Goal: Task Accomplishment & Management: Use online tool/utility

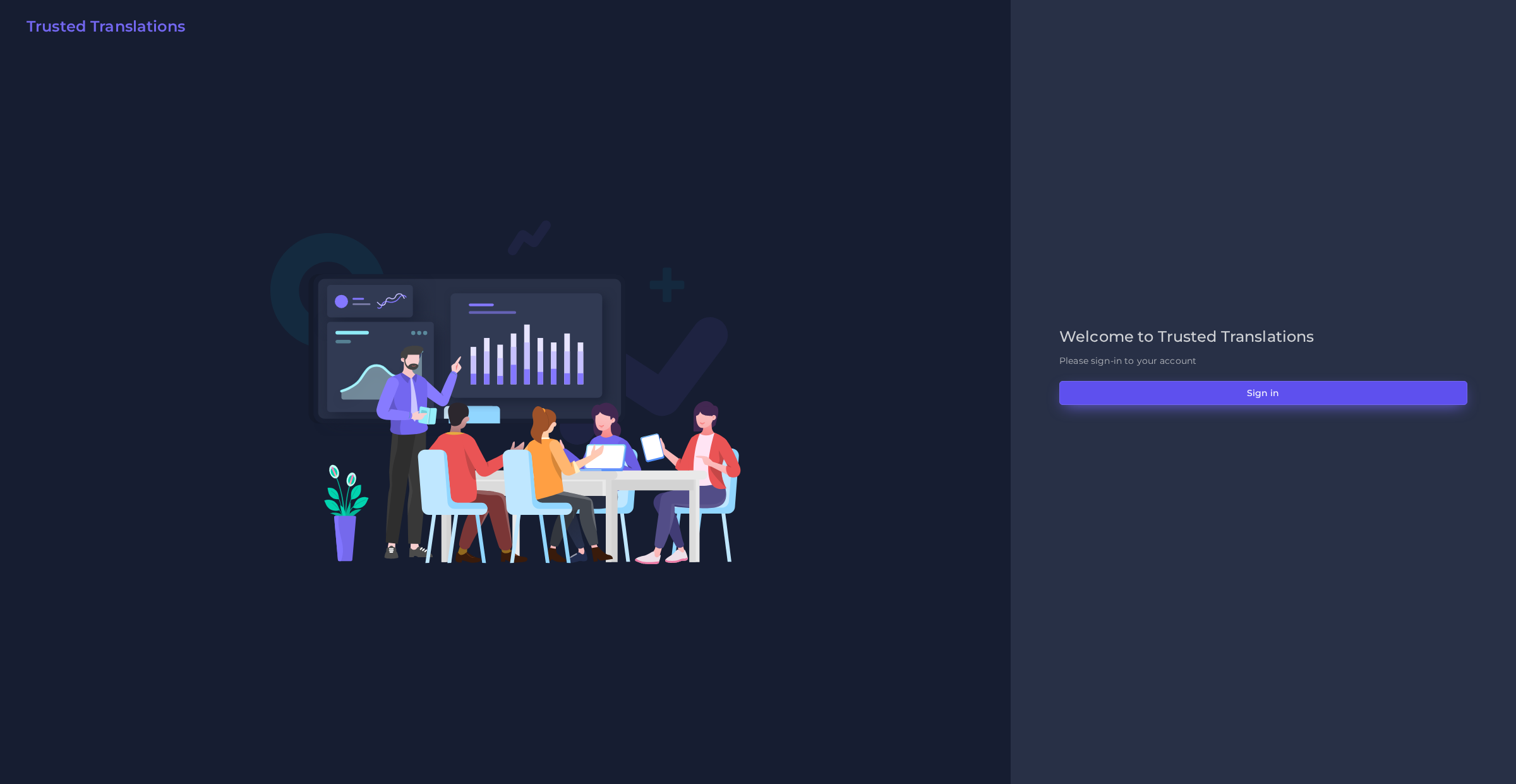
click at [1069, 393] on button "Sign in" at bounding box center [1263, 392] width 408 height 24
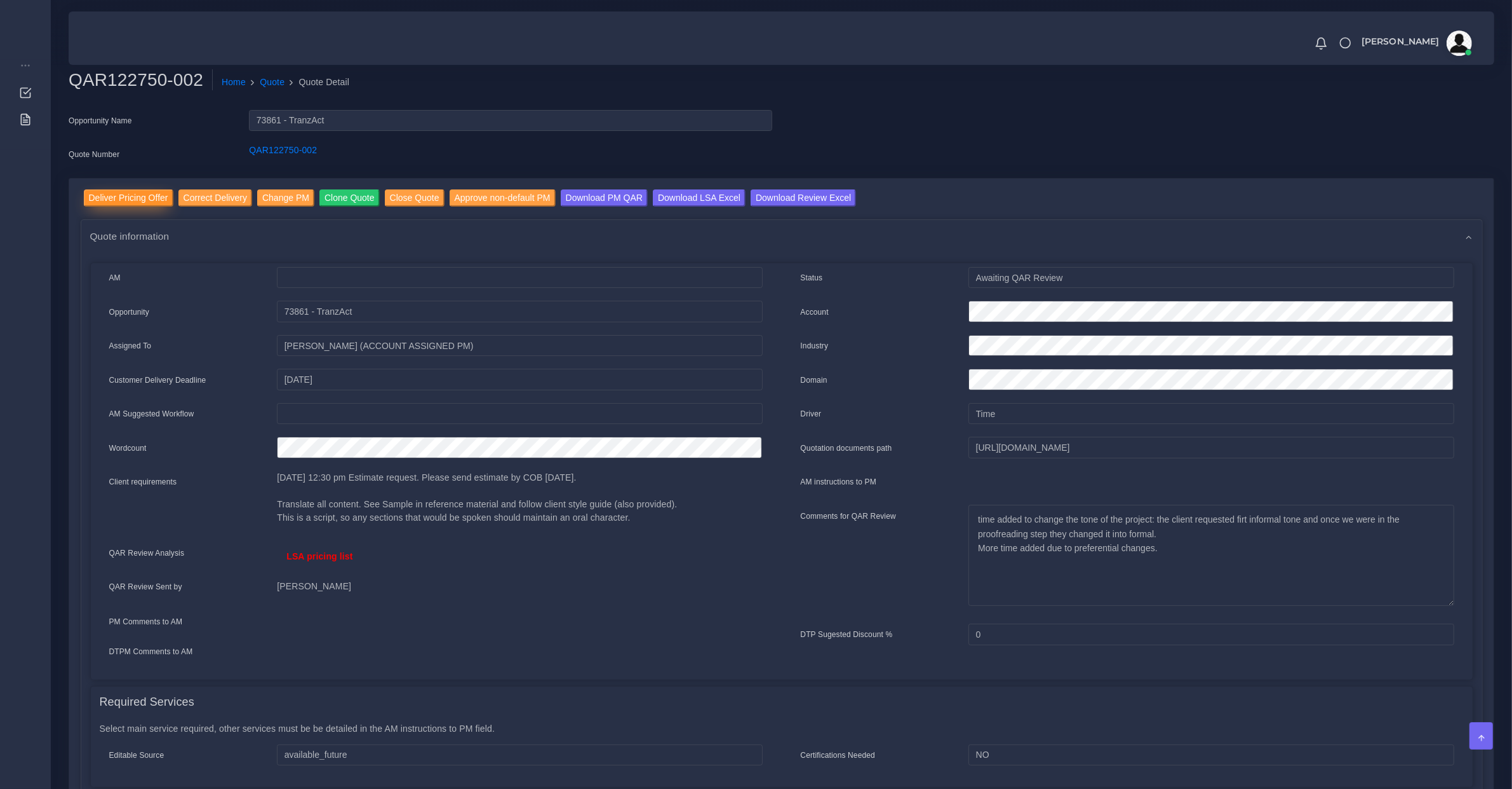
click at [147, 194] on input "Deliver Pricing Offer" at bounding box center [129, 198] width 90 height 17
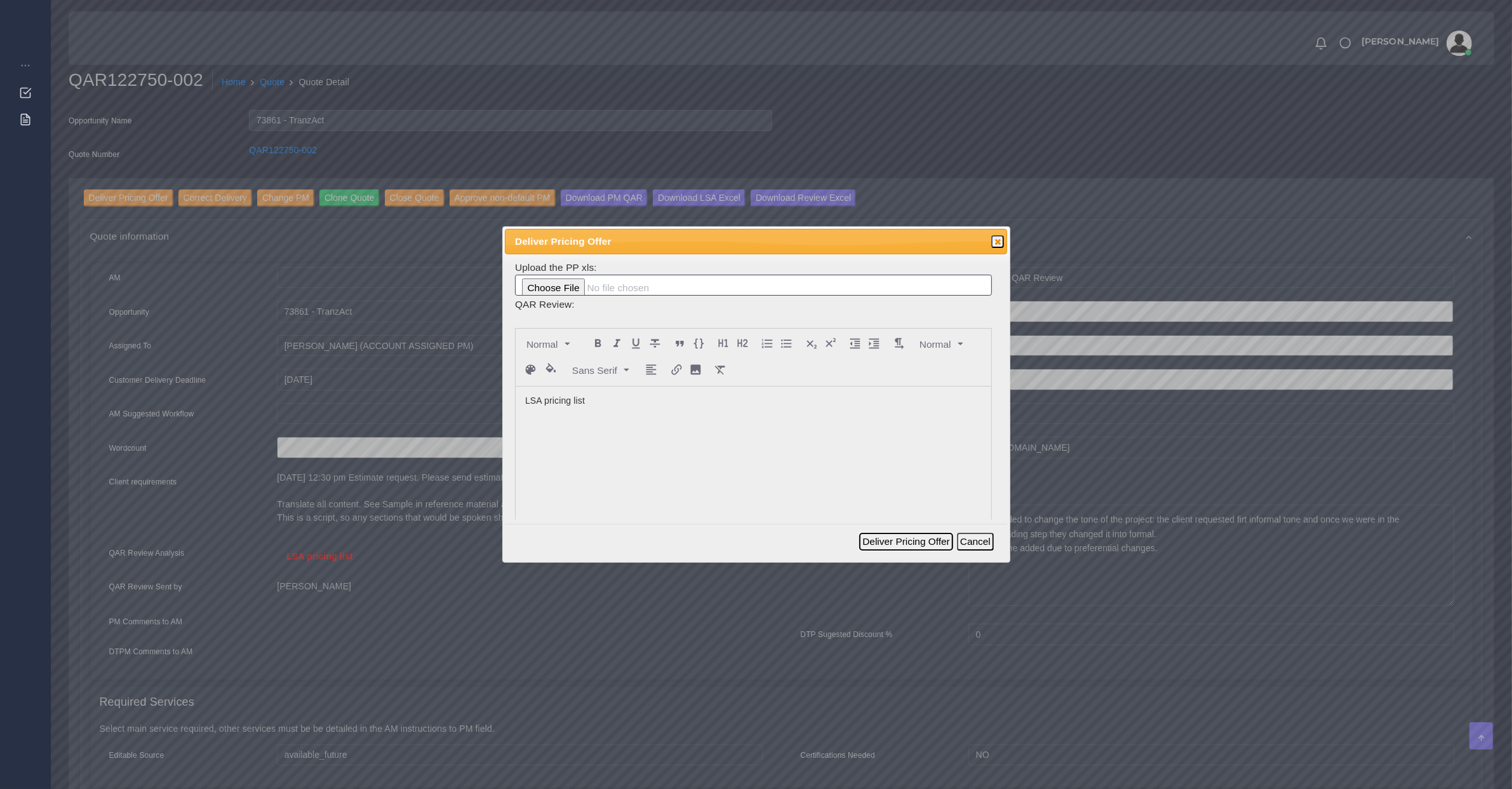
click at [937, 538] on button "Deliver Pricing Offer" at bounding box center [906, 541] width 93 height 18
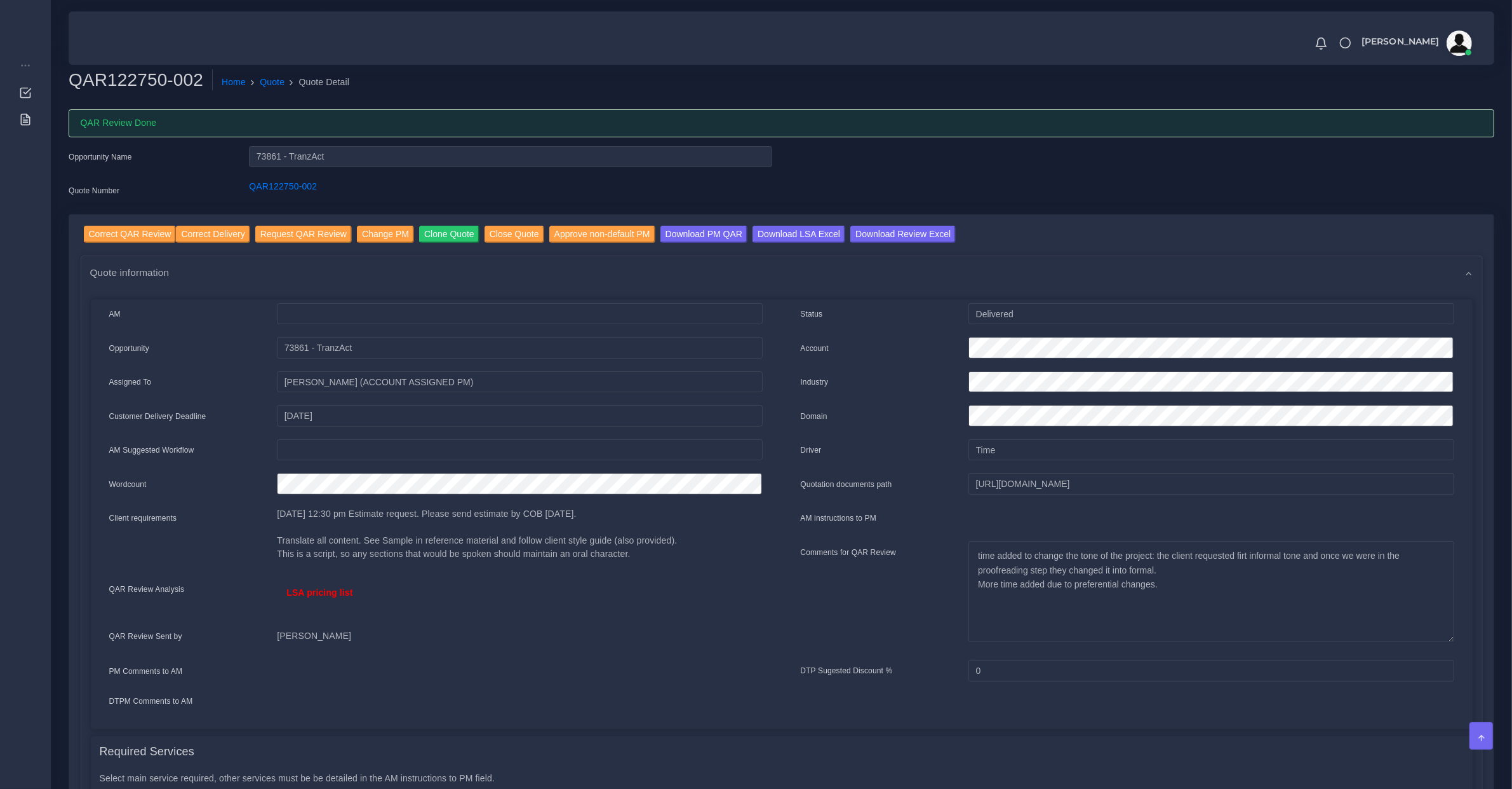
click at [128, 77] on h2 "QAR122750-002" at bounding box center [140, 79] width 144 height 21
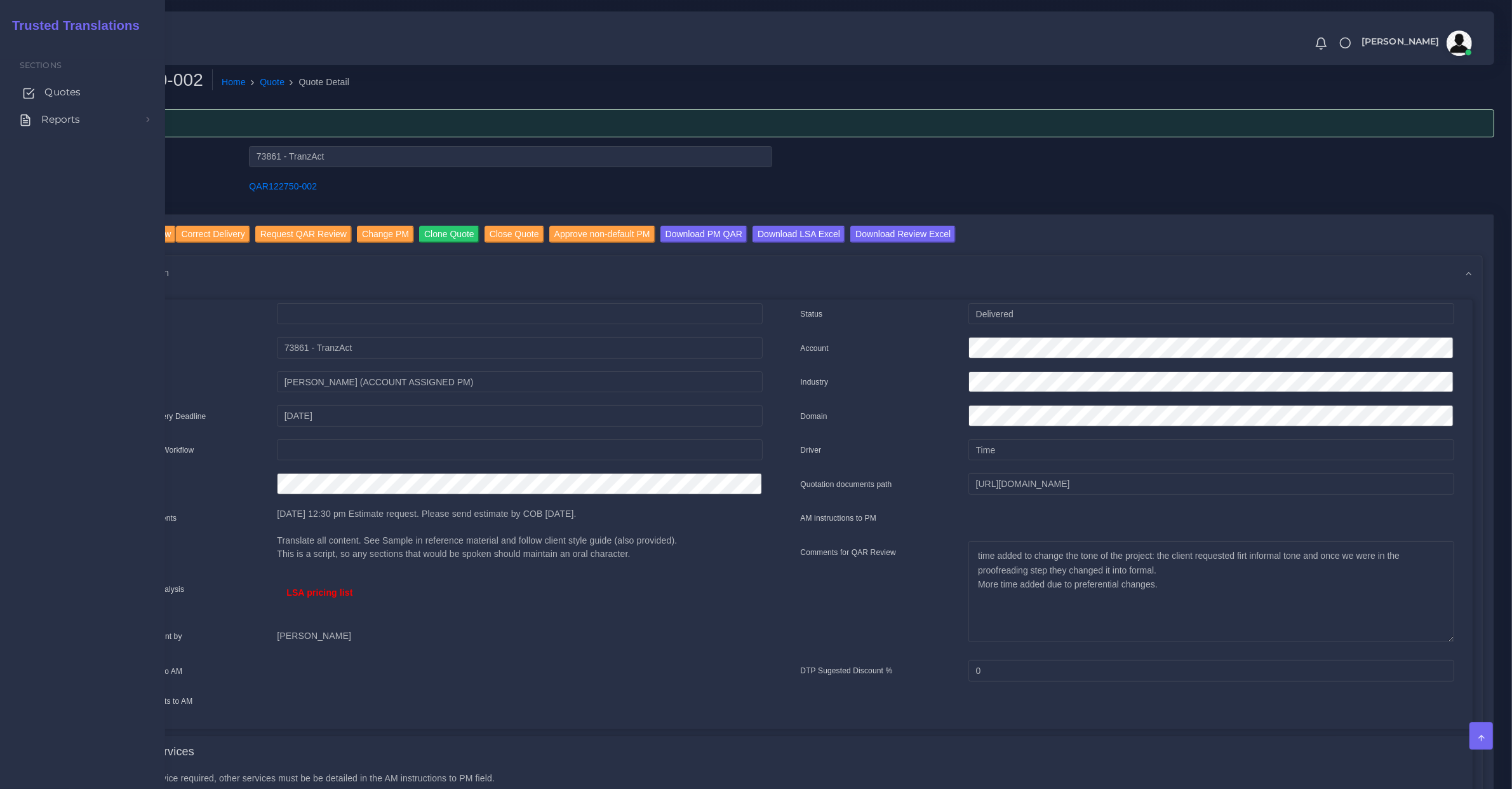
click at [35, 87] on link "Quotes" at bounding box center [82, 92] width 147 height 27
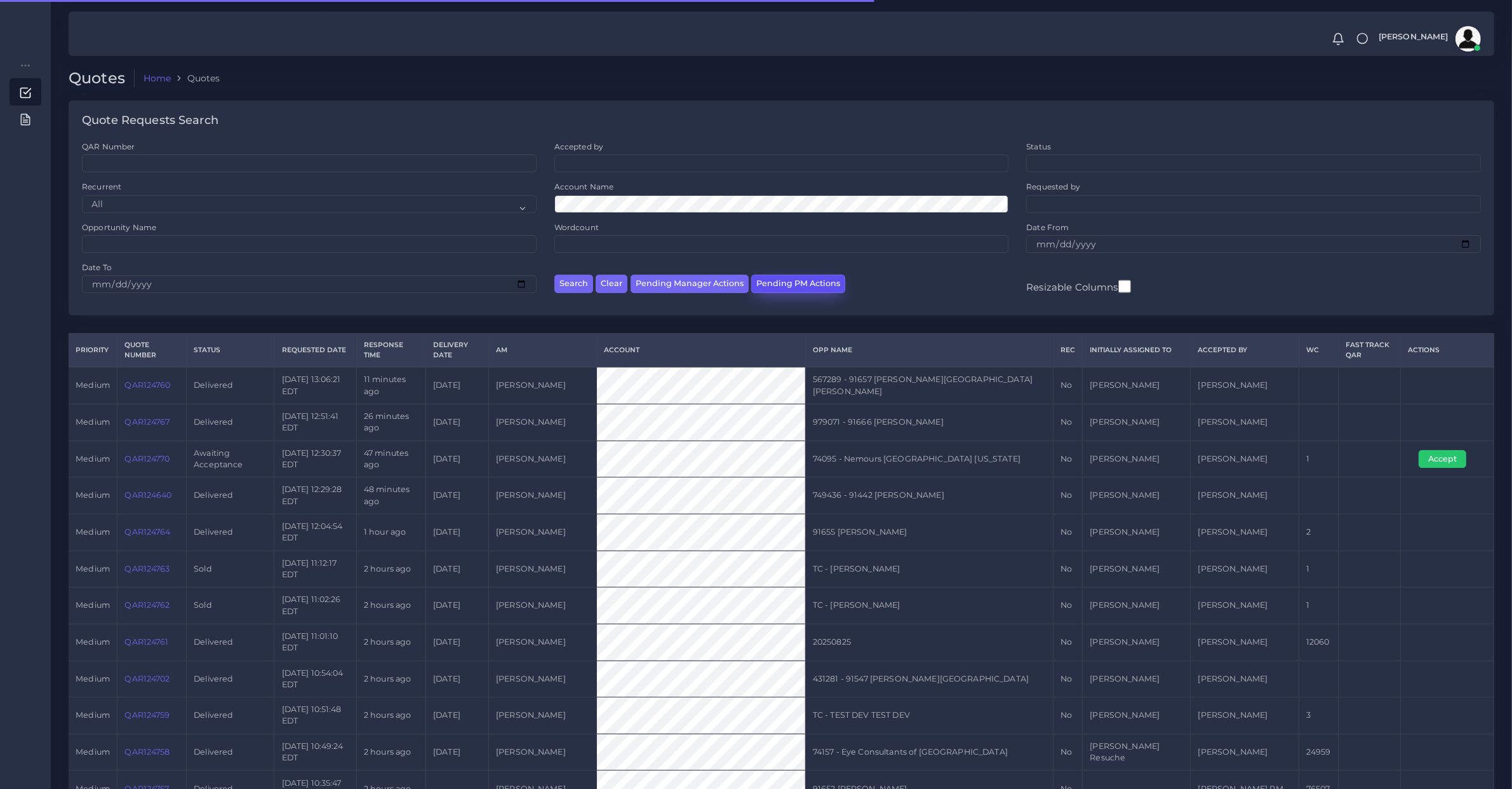
click at [775, 288] on button "Pending PM Actions" at bounding box center [798, 284] width 94 height 19
select select "awaiting_acceptance"
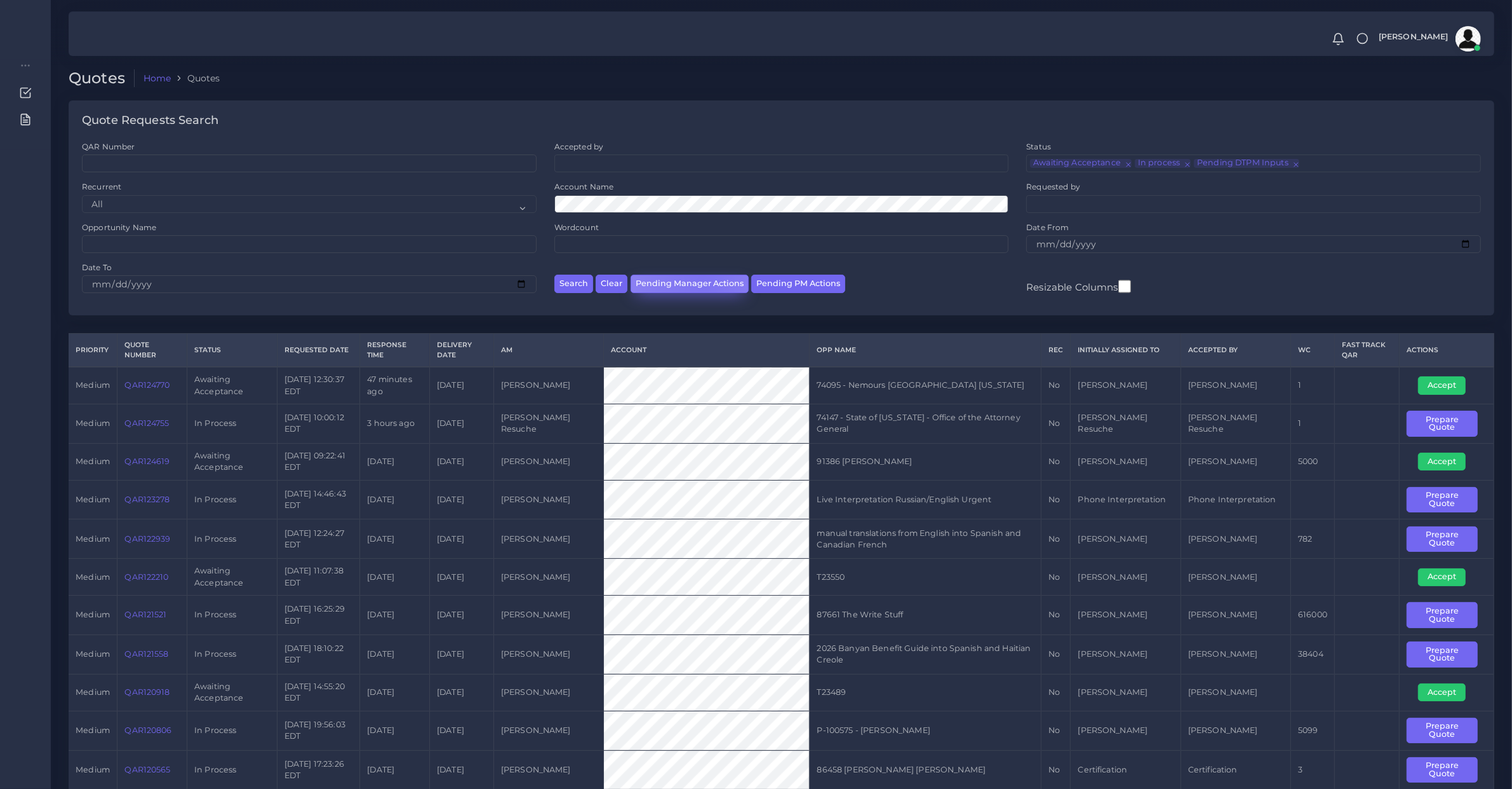
click at [703, 283] on button "Pending Manager Actions" at bounding box center [690, 284] width 119 height 19
select select "awaiting_manager_initial_review"
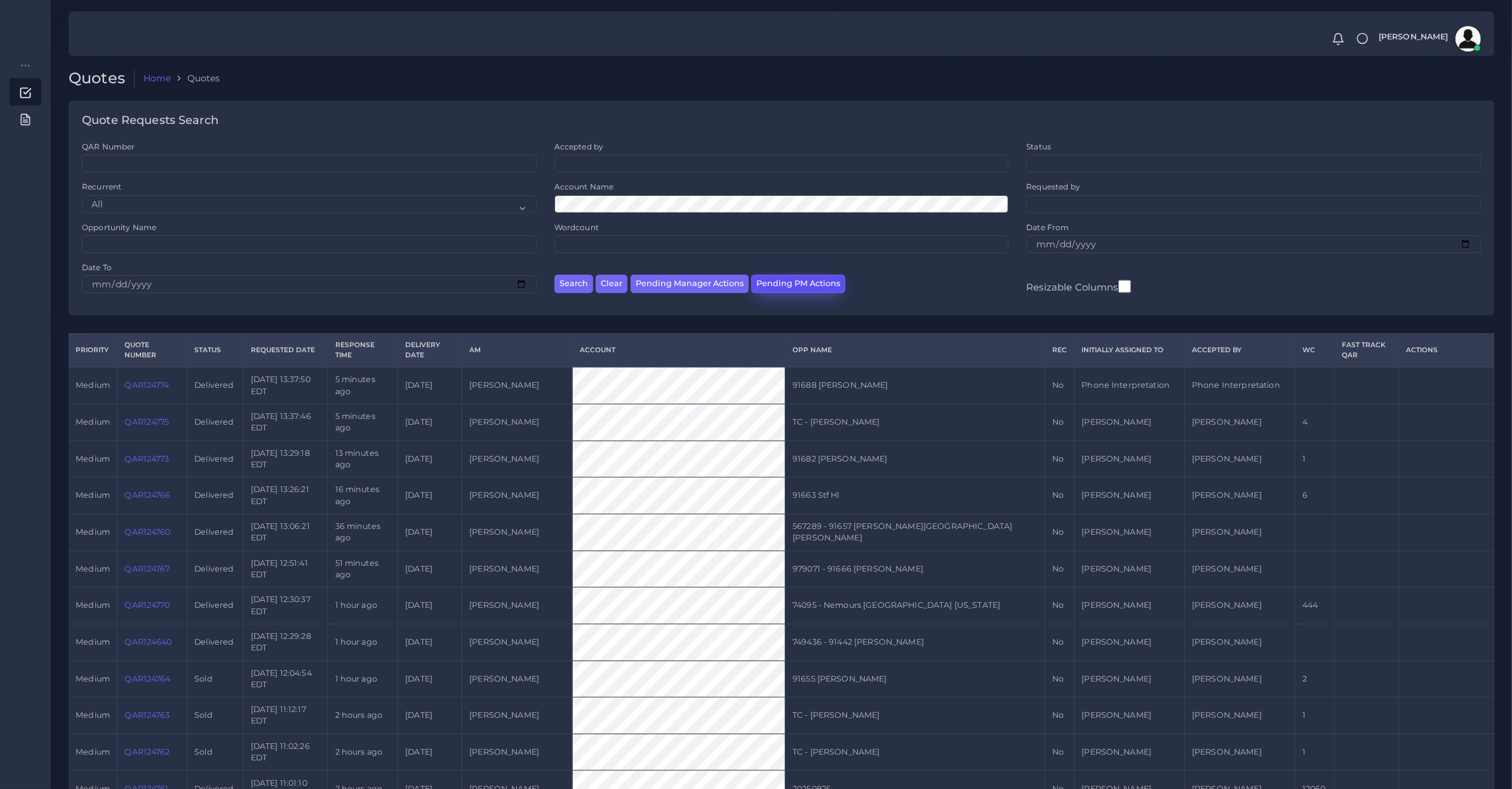
click at [794, 279] on button "Pending PM Actions" at bounding box center [798, 284] width 94 height 19
select select "awaiting_acceptance"
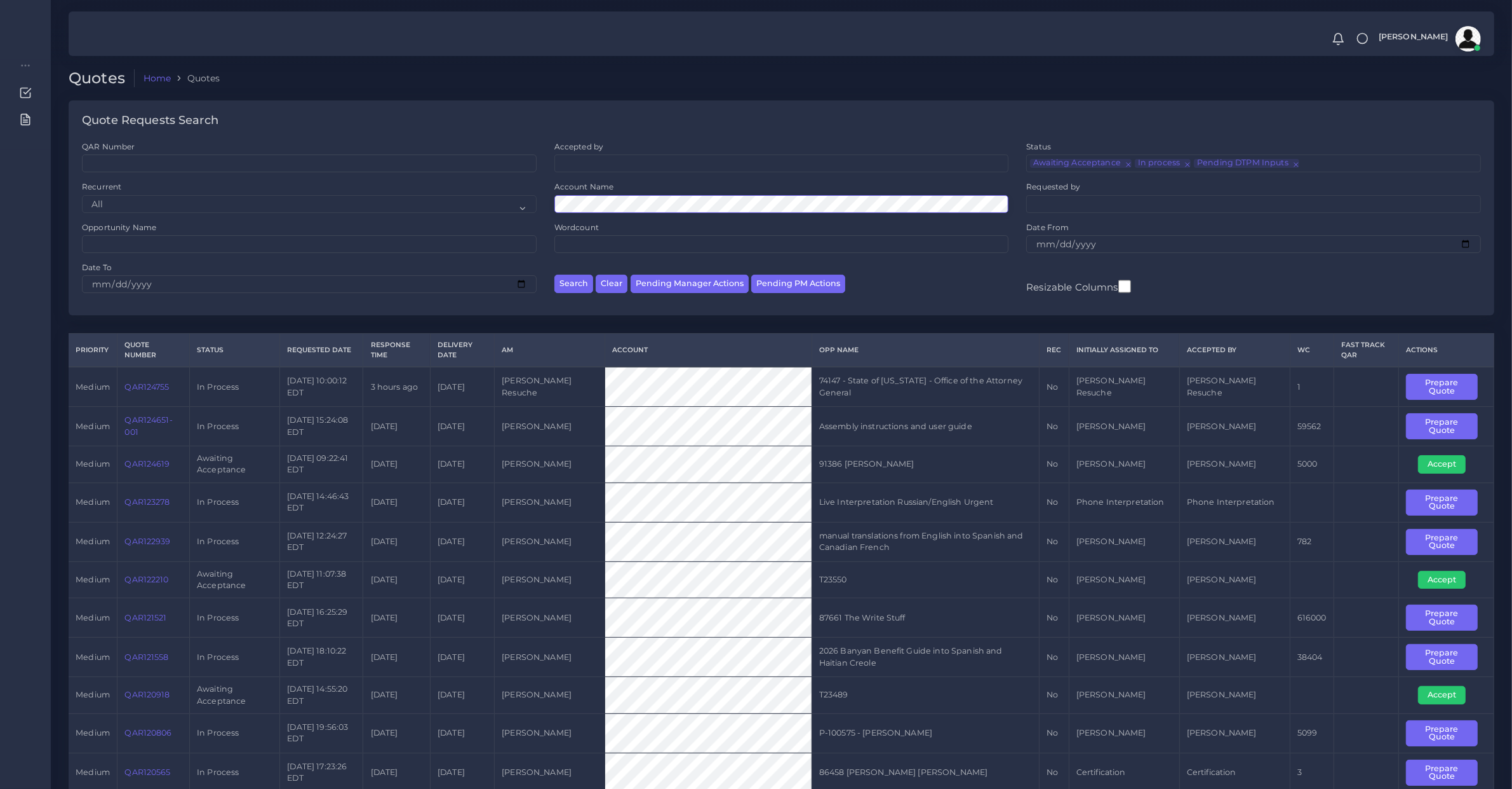
click at [554, 275] on button "Search" at bounding box center [574, 284] width 39 height 19
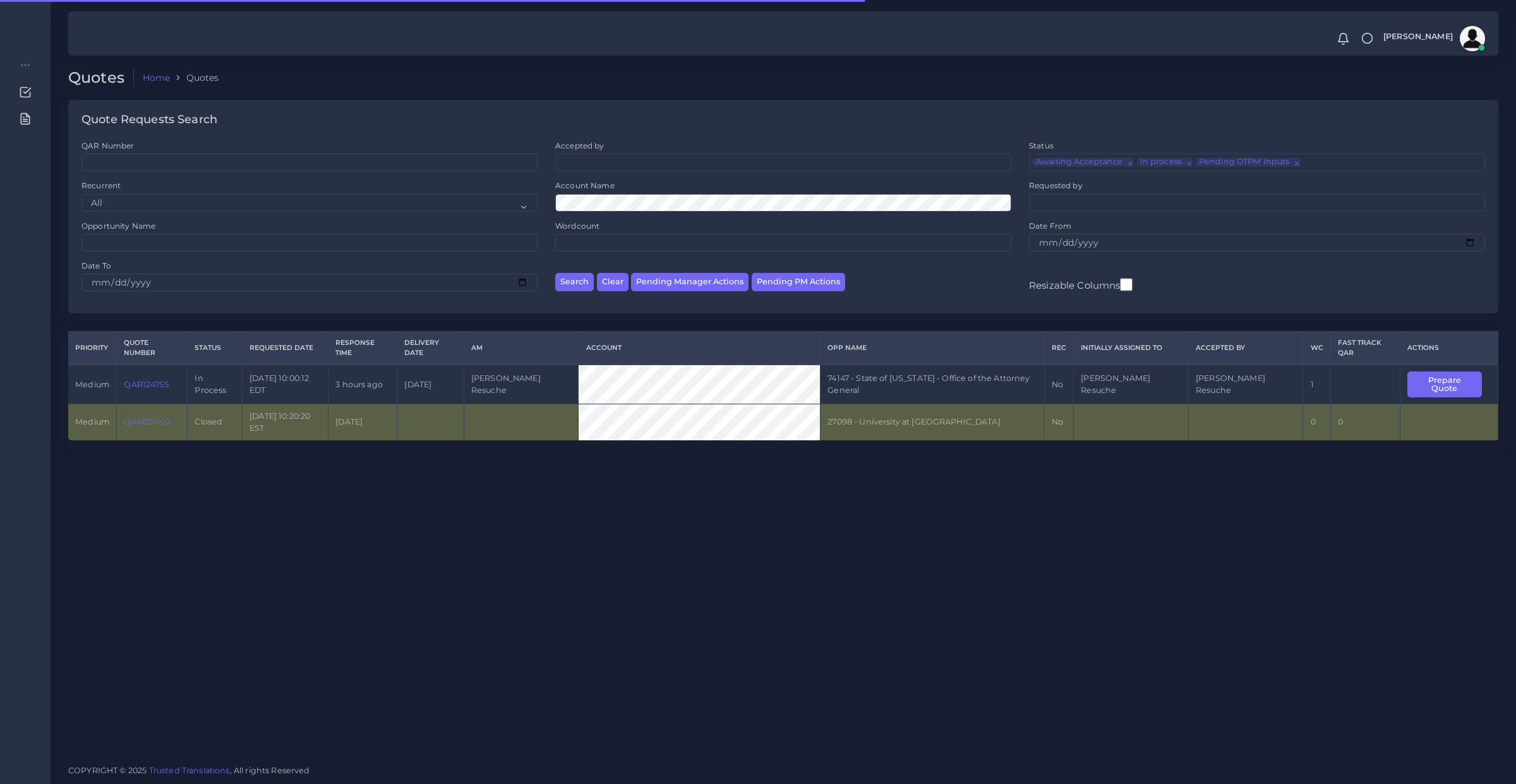
scroll to position [17, 0]
